Goal: Task Accomplishment & Management: Manage account settings

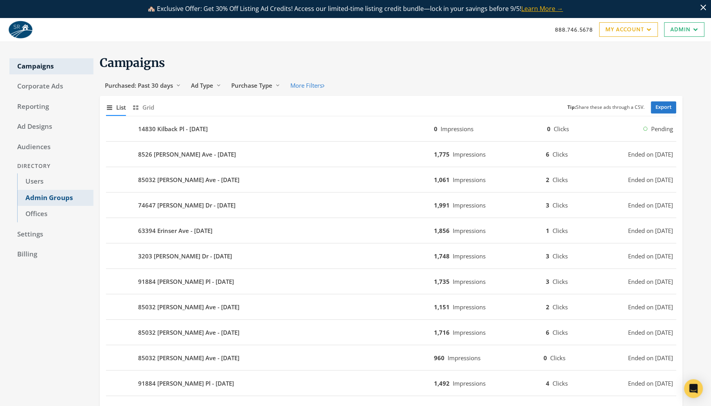
click at [49, 199] on link "Admin Groups" at bounding box center [55, 198] width 76 height 16
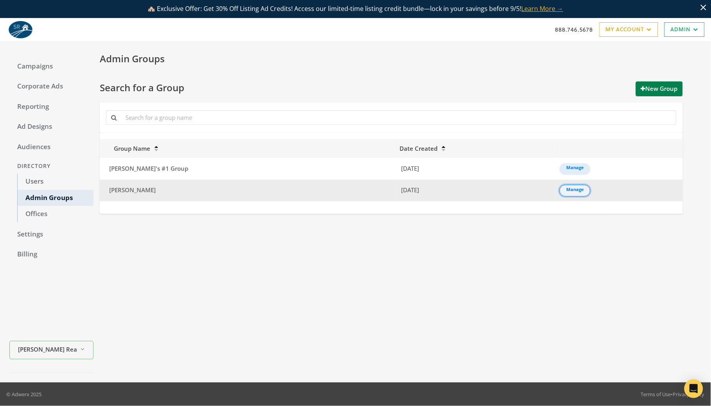
click at [560, 192] on link "Manage" at bounding box center [575, 191] width 31 height 12
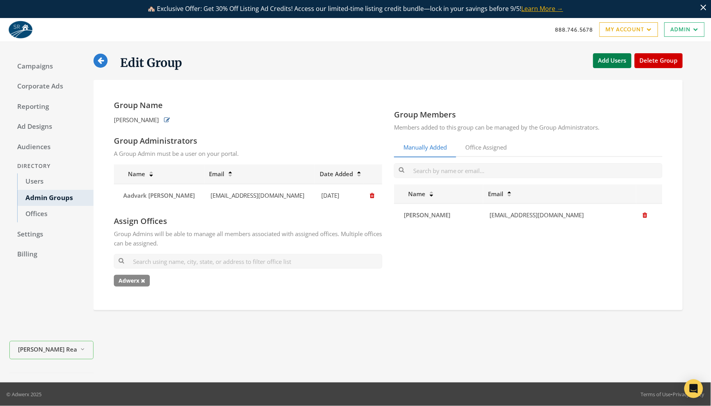
click at [164, 121] on icon "button" at bounding box center [167, 120] width 6 height 6
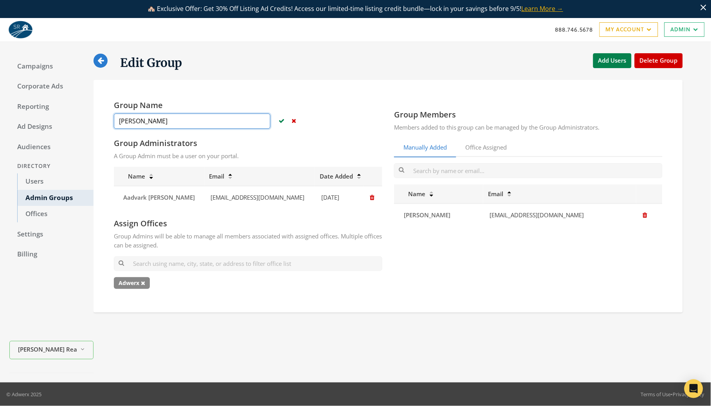
click at [165, 124] on input "[PERSON_NAME]" at bounding box center [192, 121] width 157 height 15
drag, startPoint x: 204, startPoint y: 119, endPoint x: 59, endPoint y: 115, distance: 145.3
click at [59, 115] on div "Campaigns Corporate Ads Reporting Ad Designs Audiences Directory Users Admin Gr…" at bounding box center [355, 212] width 711 height 341
click at [281, 123] on icon "button" at bounding box center [282, 121] width 6 height 6
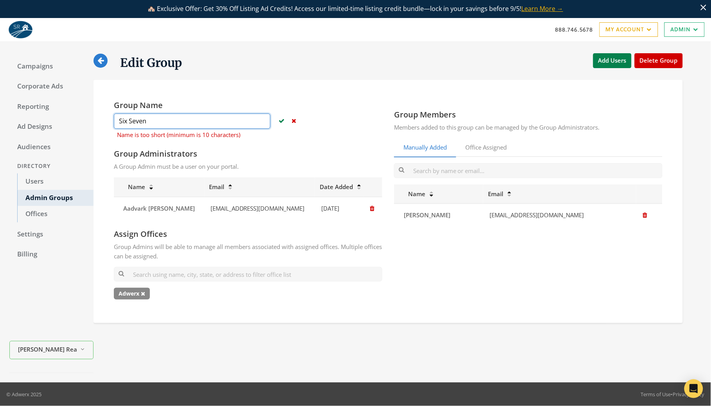
click at [158, 126] on input "Six Seven" at bounding box center [192, 121] width 157 height 15
click at [131, 121] on input "Six Seven" at bounding box center [192, 121] width 157 height 15
click at [278, 119] on button "button" at bounding box center [282, 120] width 10 height 13
click at [179, 121] on input "Six-Seven" at bounding box center [192, 121] width 157 height 15
type input "Six-Sevennn"
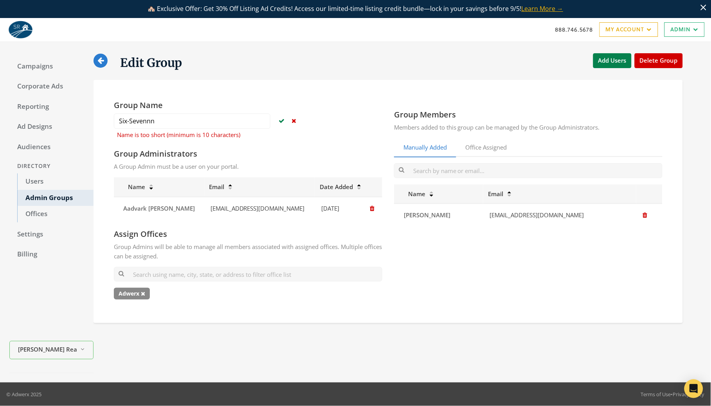
click at [281, 120] on icon "button" at bounding box center [282, 121] width 6 height 6
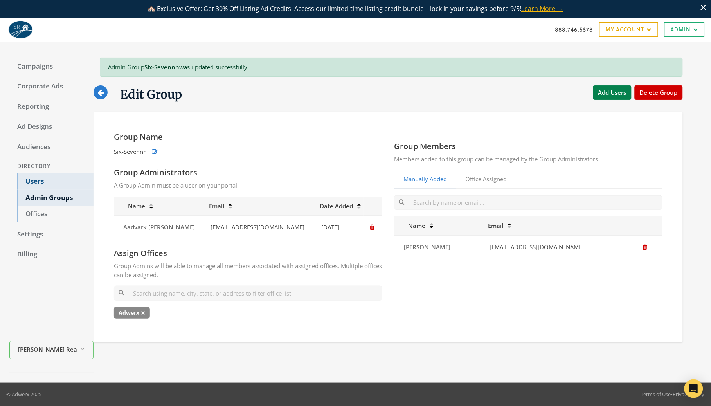
click at [33, 182] on link "Users" at bounding box center [55, 181] width 76 height 16
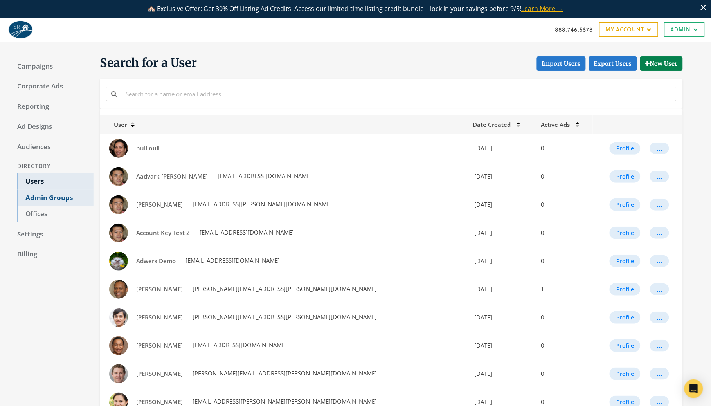
click at [43, 197] on link "Admin Groups" at bounding box center [55, 198] width 76 height 16
